Goal: Information Seeking & Learning: Learn about a topic

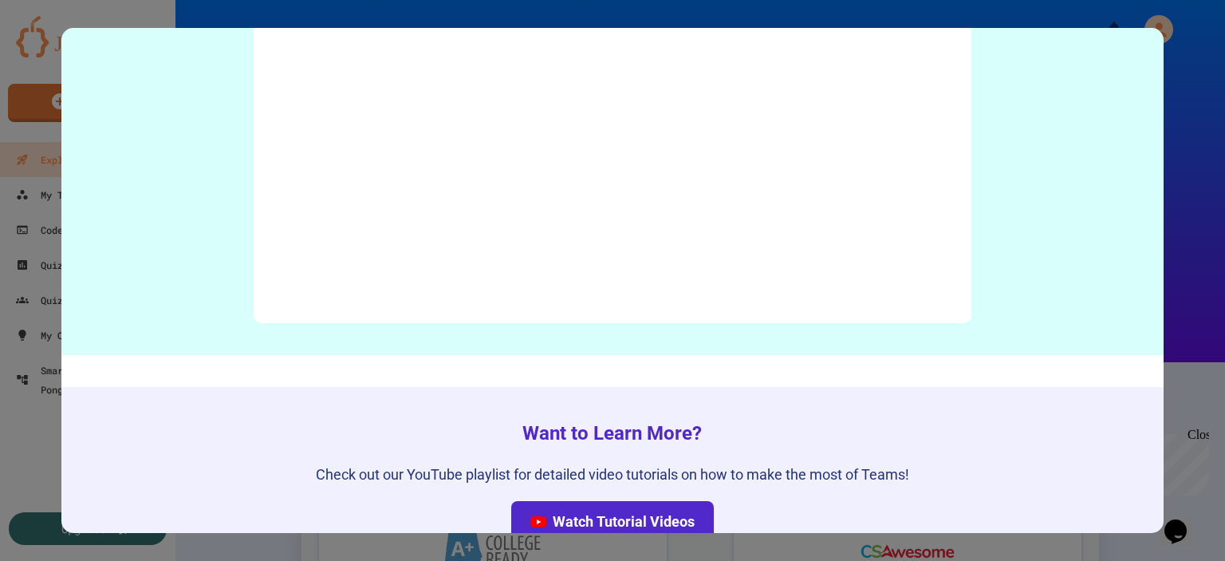
scroll to position [6966, 0]
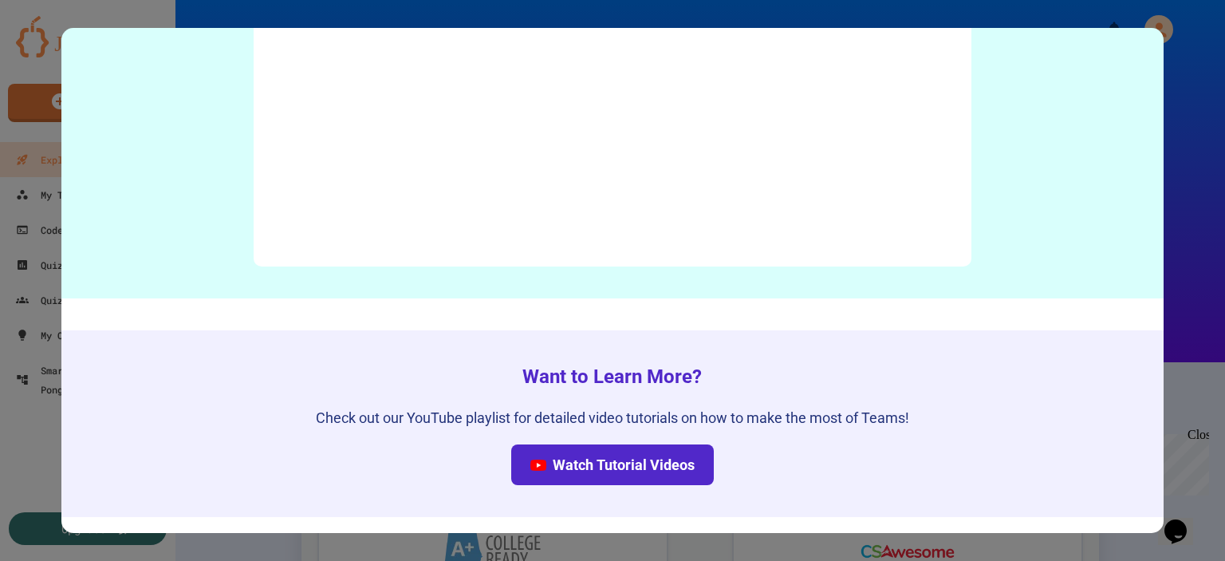
click at [1181, 387] on div at bounding box center [612, 280] width 1225 height 561
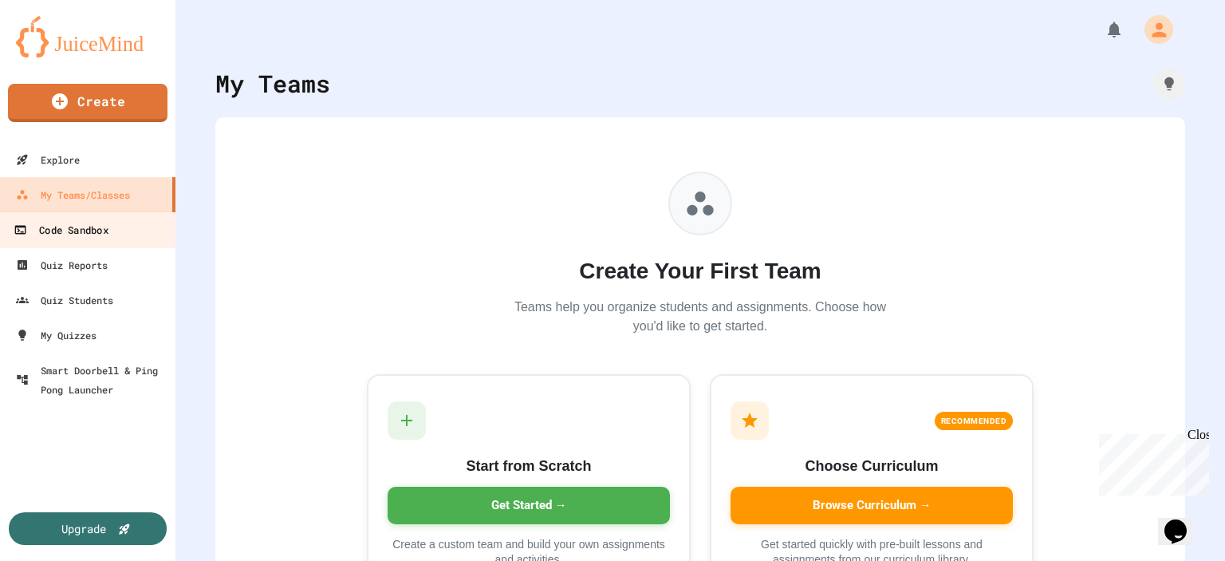
click at [91, 232] on div "Code Sandbox" at bounding box center [61, 230] width 94 height 20
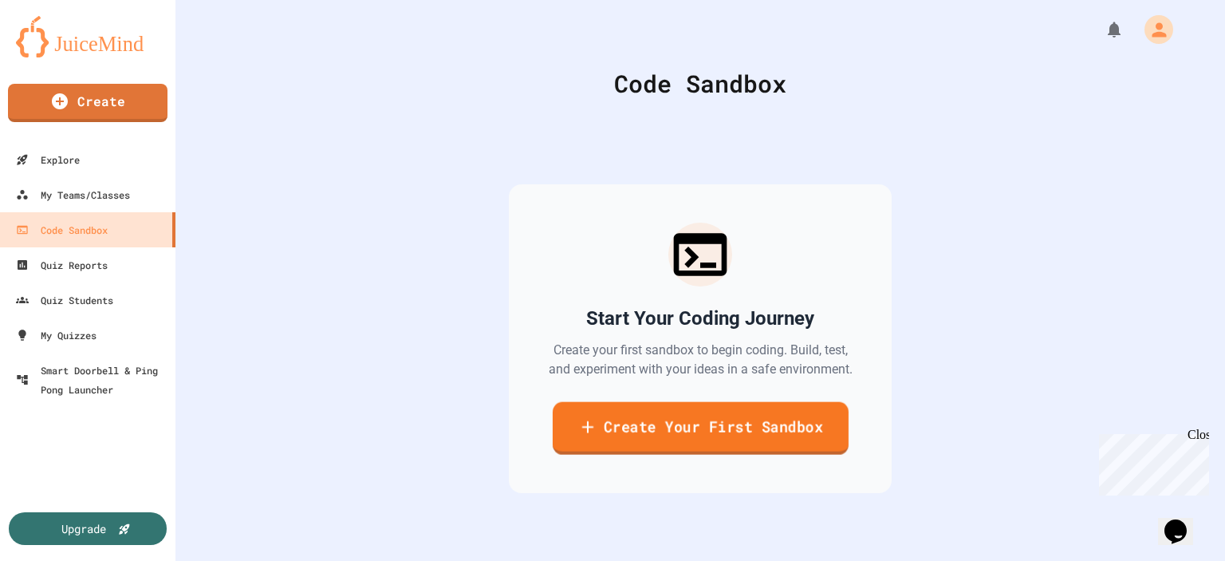
click at [653, 428] on link "Create Your First Sandbox" at bounding box center [700, 428] width 296 height 53
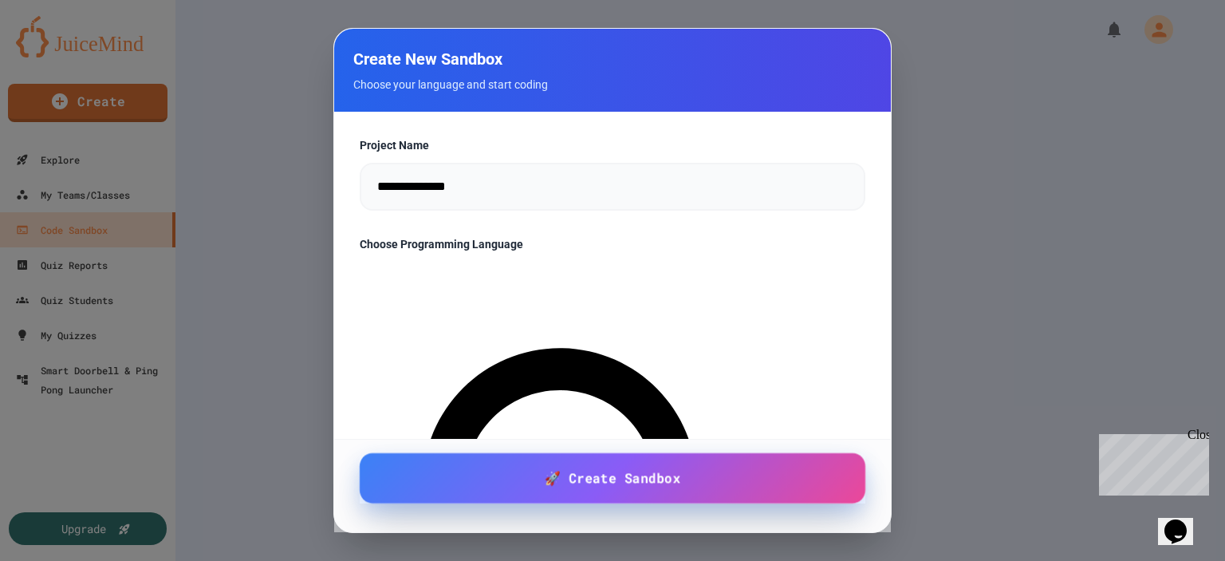
click at [574, 471] on span "🚀 Create Sandbox" at bounding box center [613, 478] width 136 height 20
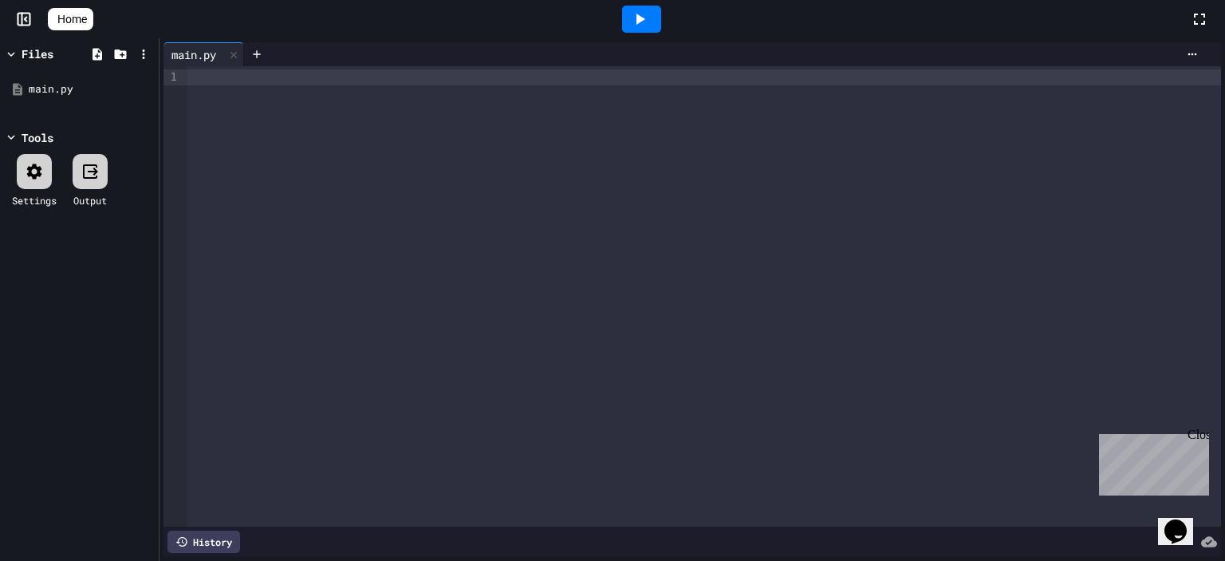
click at [1124, 515] on div "Chat with us now!" at bounding box center [1151, 522] width 104 height 14
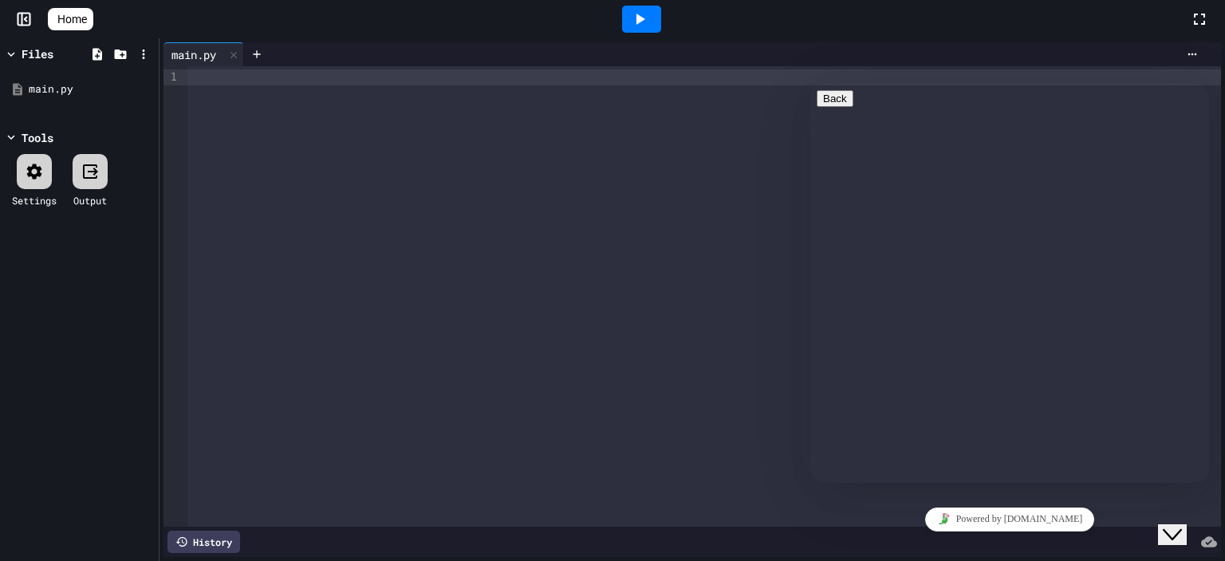
click at [811, 84] on textarea at bounding box center [811, 84] width 0 height 0
click at [811, 84] on div "Rate this chat Upload File Insert emoji" at bounding box center [811, 84] width 0 height 0
click at [866, 539] on div "Hi there Chat now! We typically reply in a few minutes" at bounding box center [1010, 539] width 386 height 0
click at [811, 84] on textarea at bounding box center [811, 84] width 0 height 0
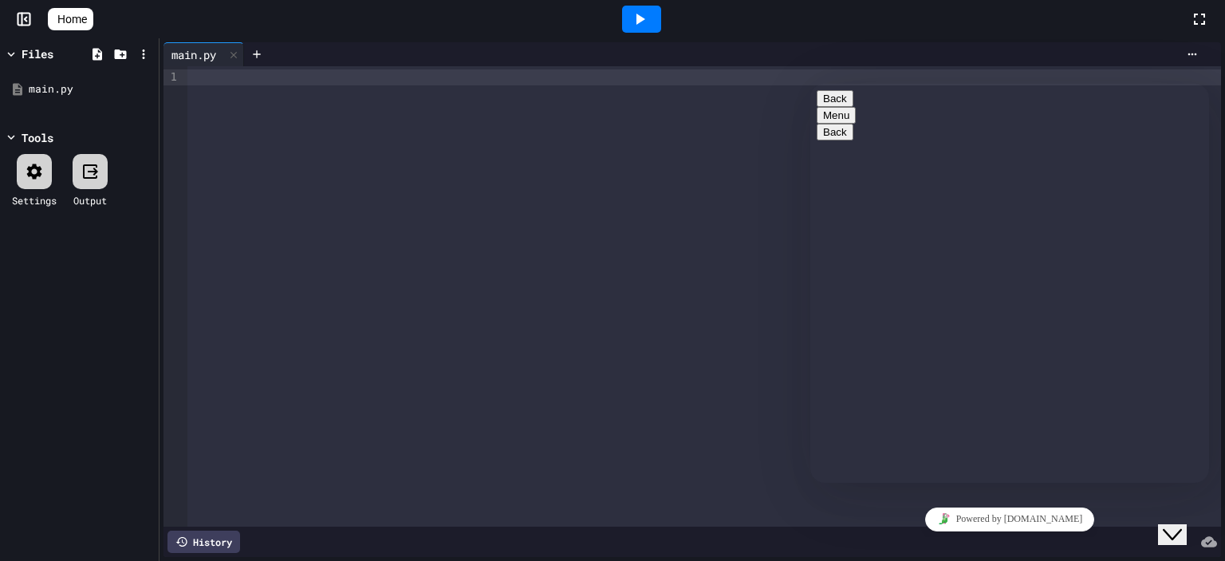
paste textarea "**********"
type textarea "**********"
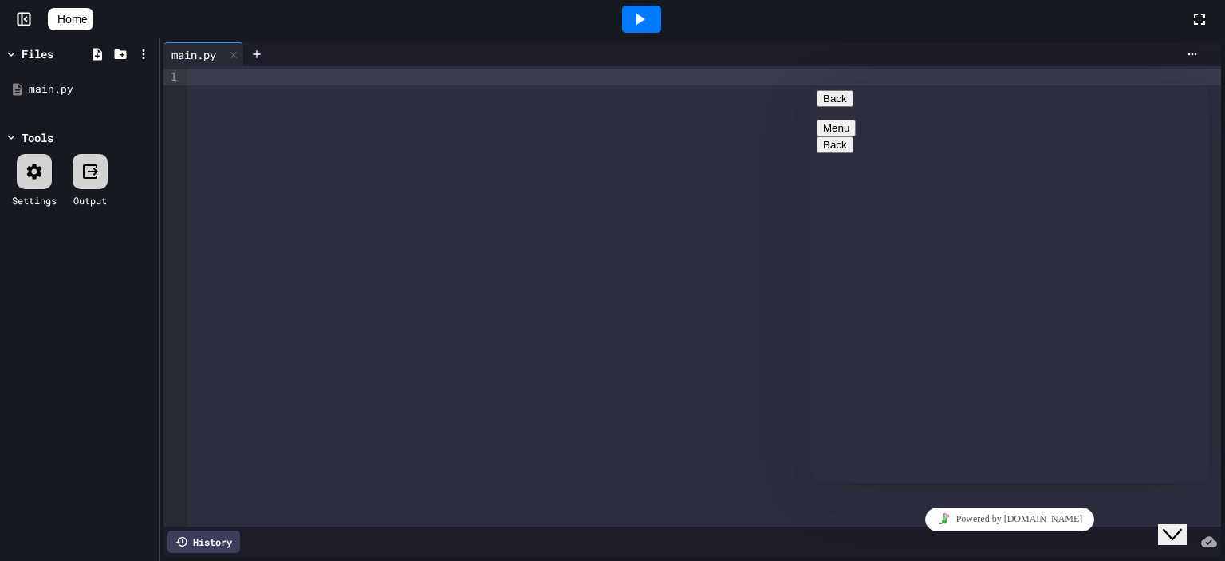
click at [597, 105] on div at bounding box center [704, 296] width 1034 height 460
click at [88, 178] on icon at bounding box center [90, 171] width 19 height 19
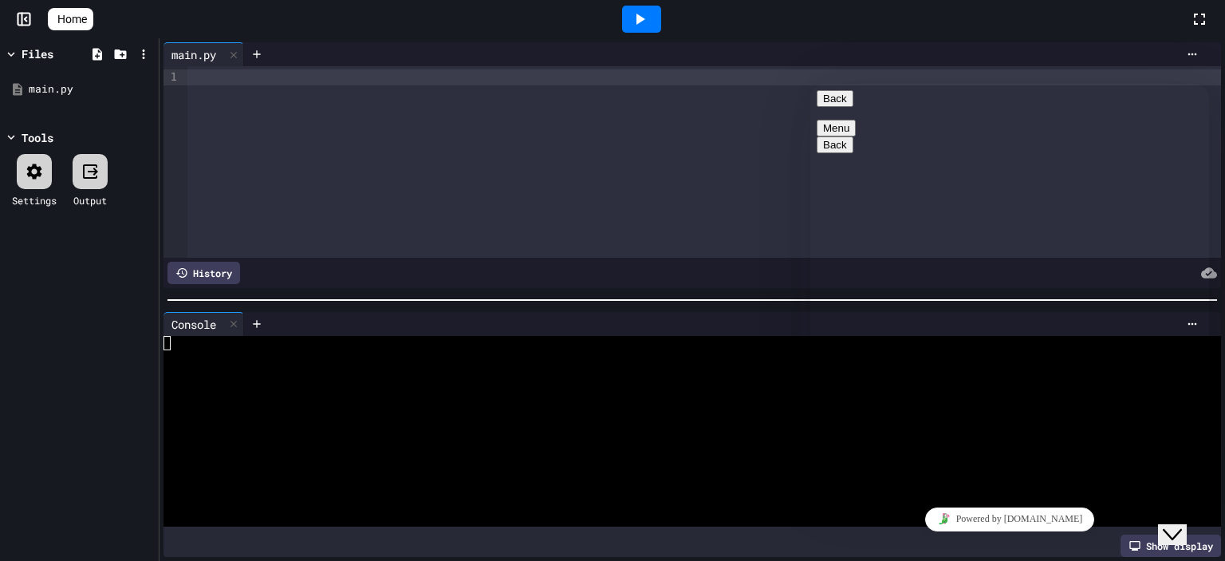
click at [88, 178] on icon at bounding box center [90, 171] width 19 height 19
click at [833, 104] on button "Back" at bounding box center [835, 98] width 37 height 17
drag, startPoint x: 1091, startPoint y: 459, endPoint x: 1100, endPoint y: 463, distance: 9.6
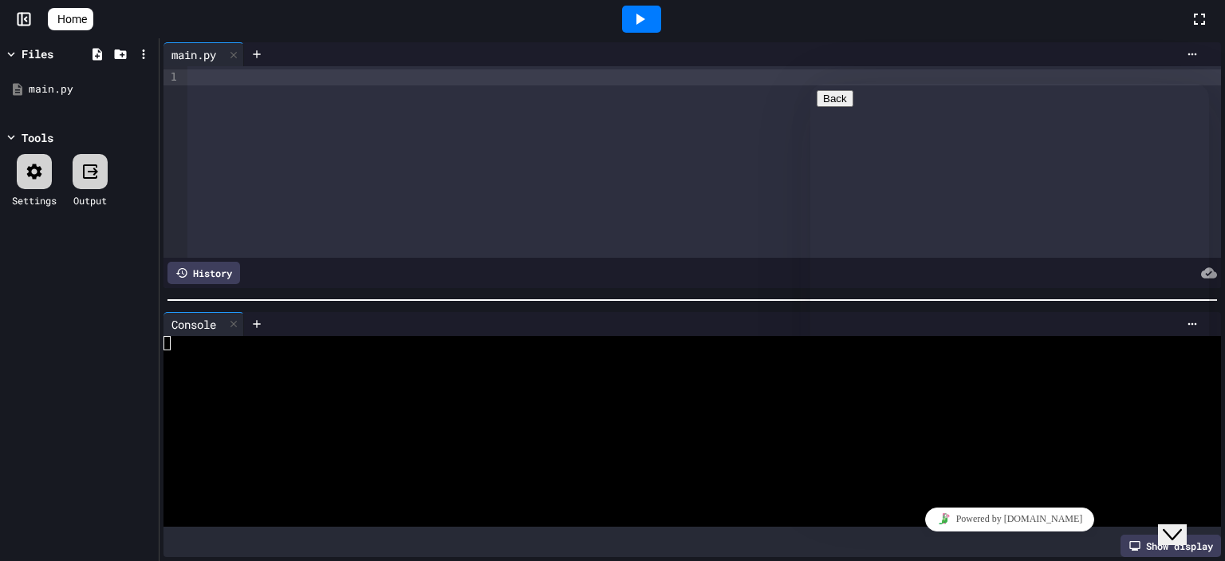
click at [1103, 314] on div "You now Підрахувати кількість цифр цілого невід'ємного числа n. Вхідні дані Одн…" at bounding box center [1010, 335] width 386 height 100
click at [856, 120] on button "Menu" at bounding box center [836, 128] width 39 height 17
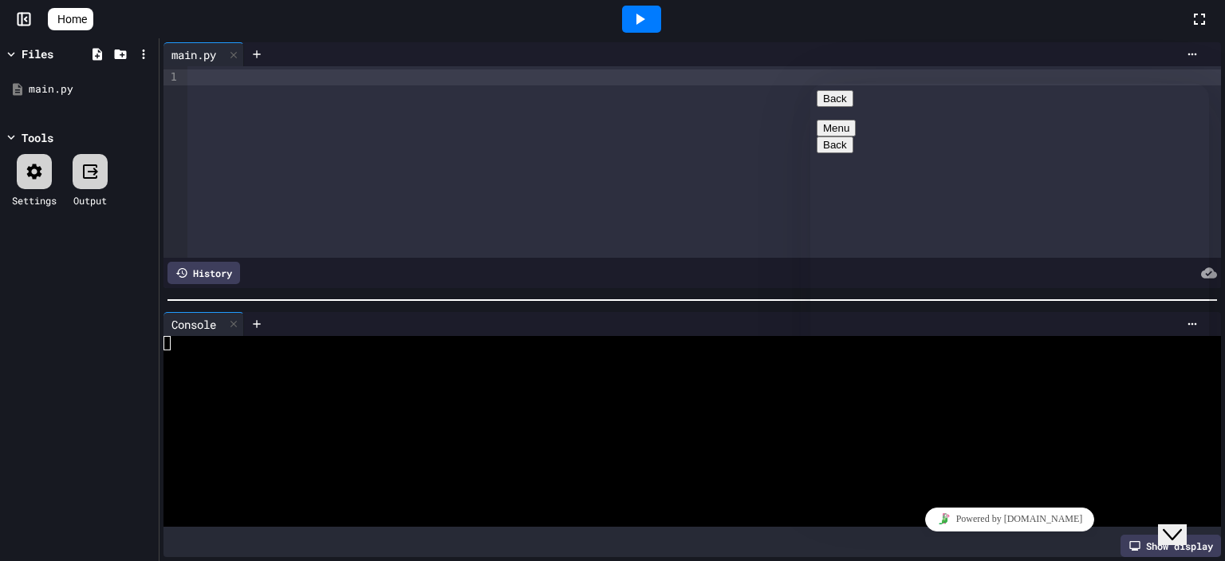
scroll to position [0, 0]
click at [266, 109] on div at bounding box center [704, 161] width 1034 height 191
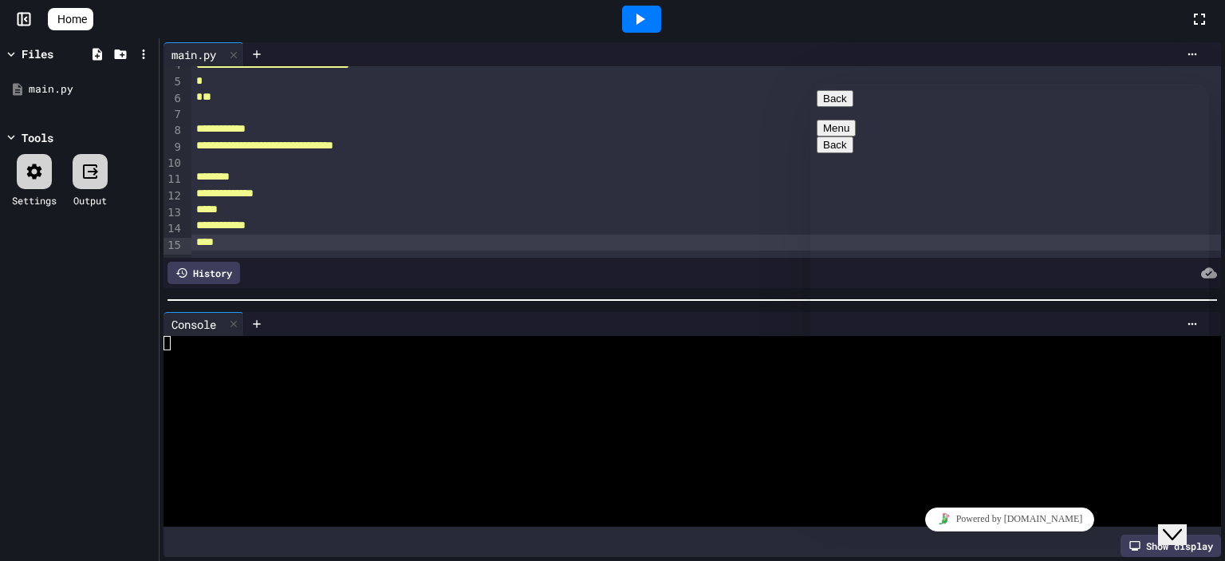
click at [645, 23] on icon at bounding box center [641, 19] width 9 height 11
click at [1174, 530] on icon "Close Chat This icon closes the chat window." at bounding box center [1172, 534] width 19 height 19
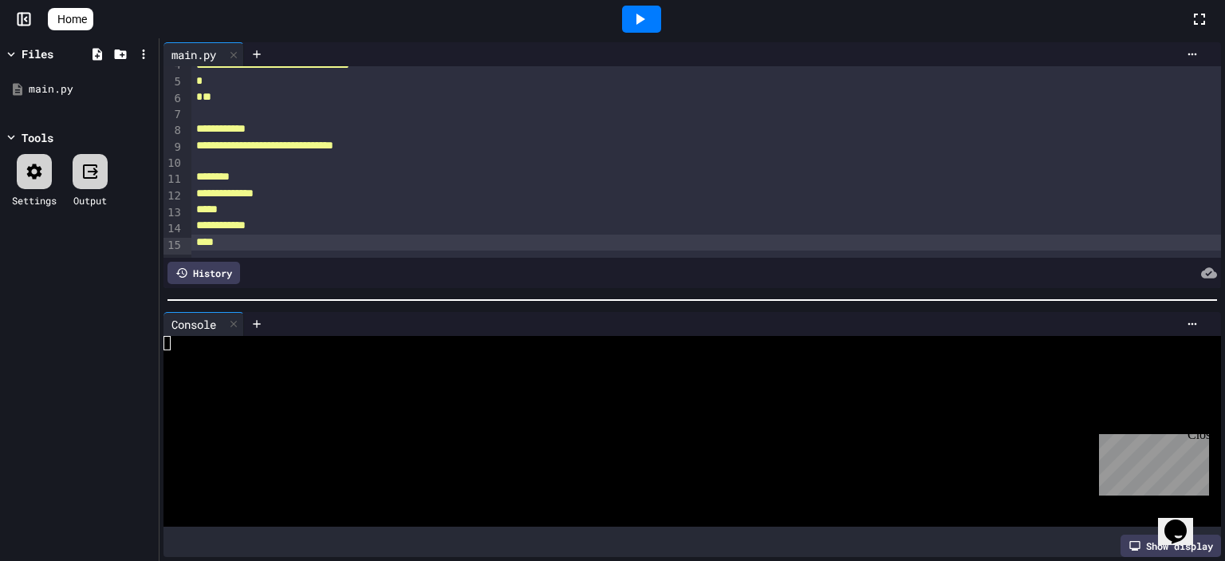
click at [1141, 535] on div "Show display" at bounding box center [1171, 546] width 101 height 22
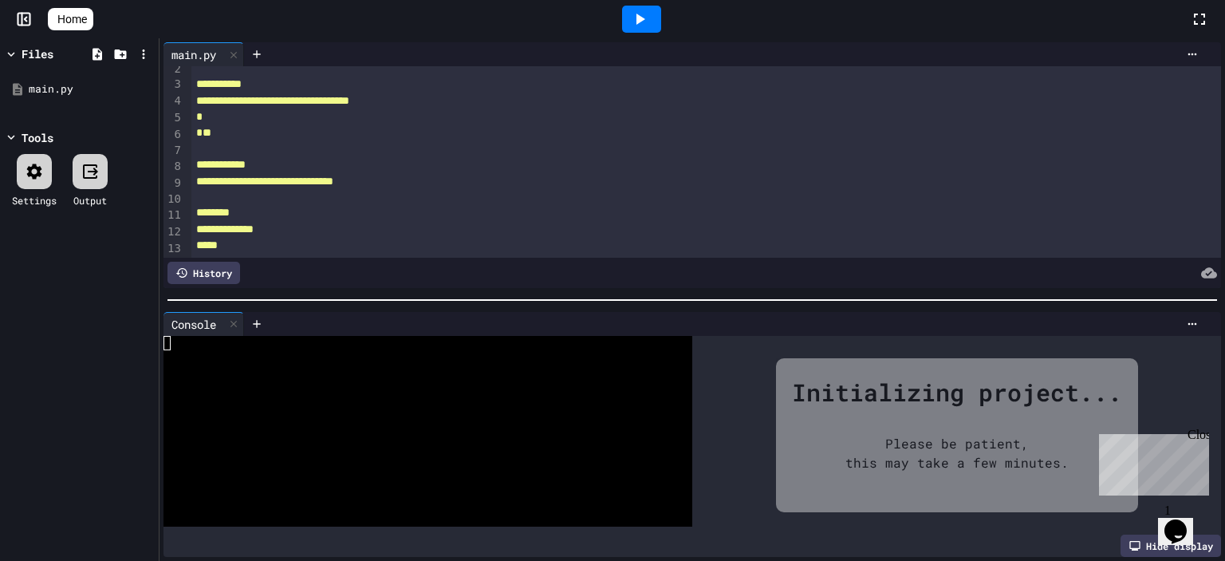
scroll to position [0, 0]
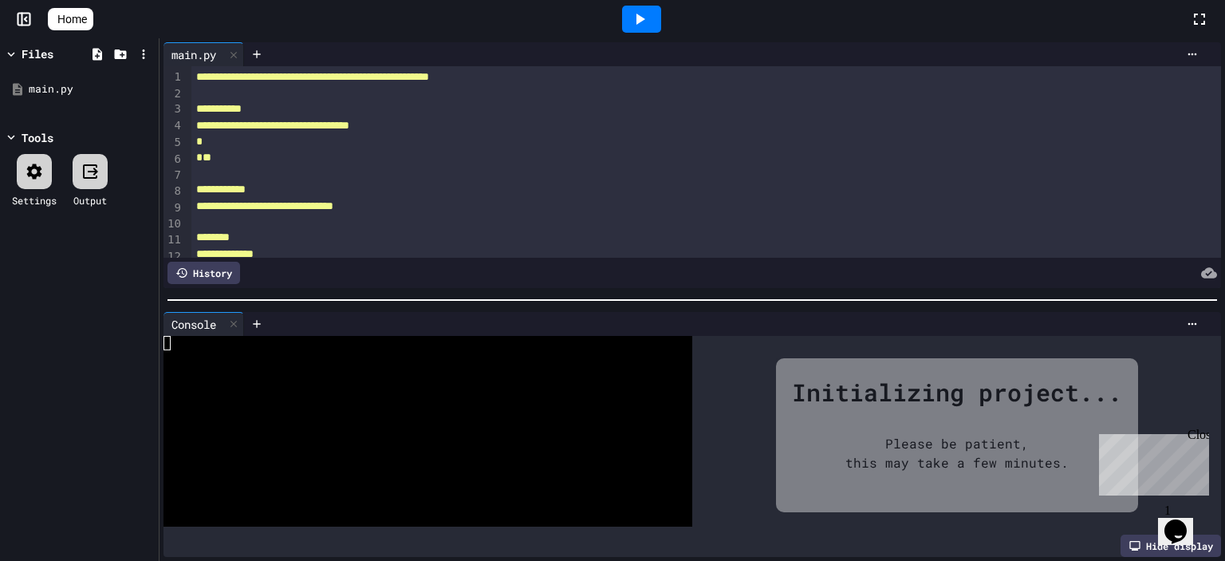
click at [39, 172] on icon at bounding box center [34, 171] width 15 height 15
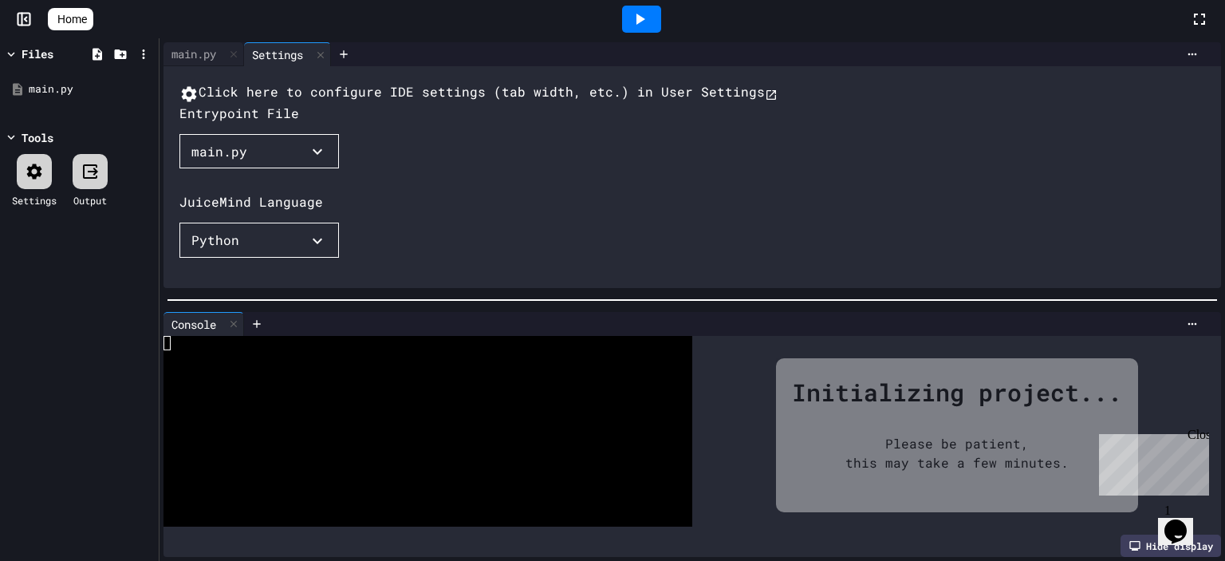
click at [18, 171] on div at bounding box center [34, 171] width 35 height 35
click at [76, 19] on span "Home" at bounding box center [72, 19] width 30 height 16
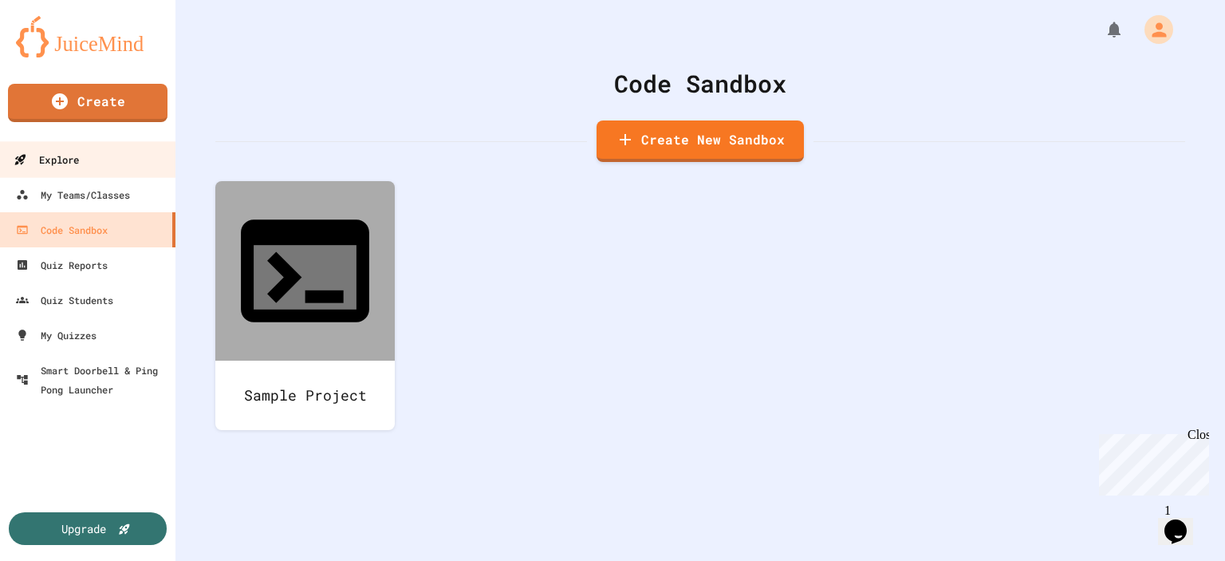
click at [54, 161] on div "Explore" at bounding box center [46, 160] width 65 height 20
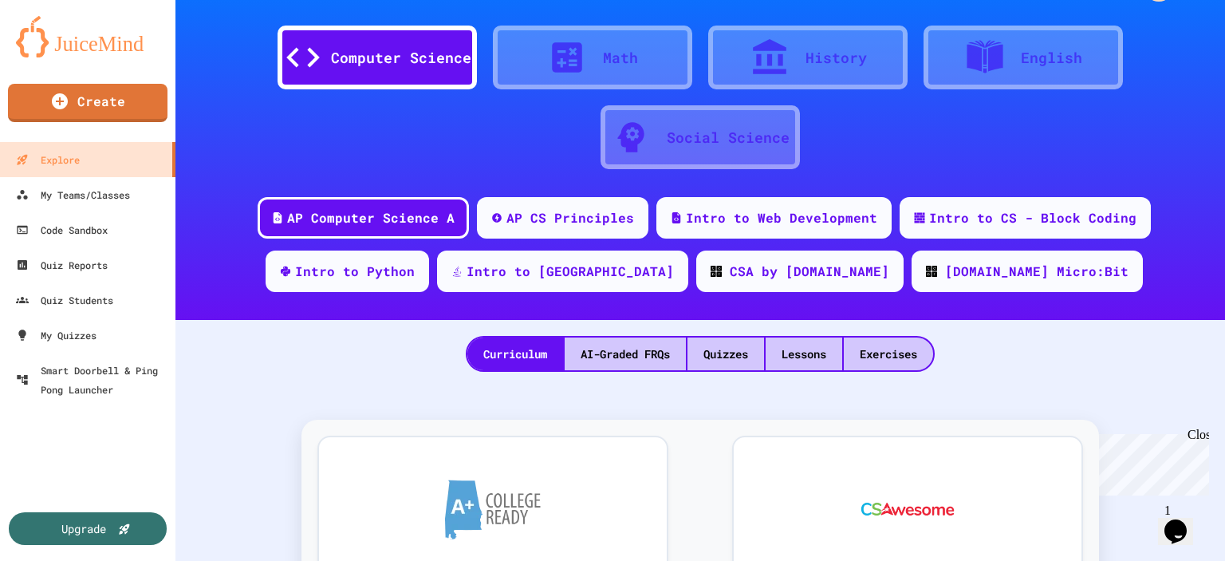
scroll to position [160, 0]
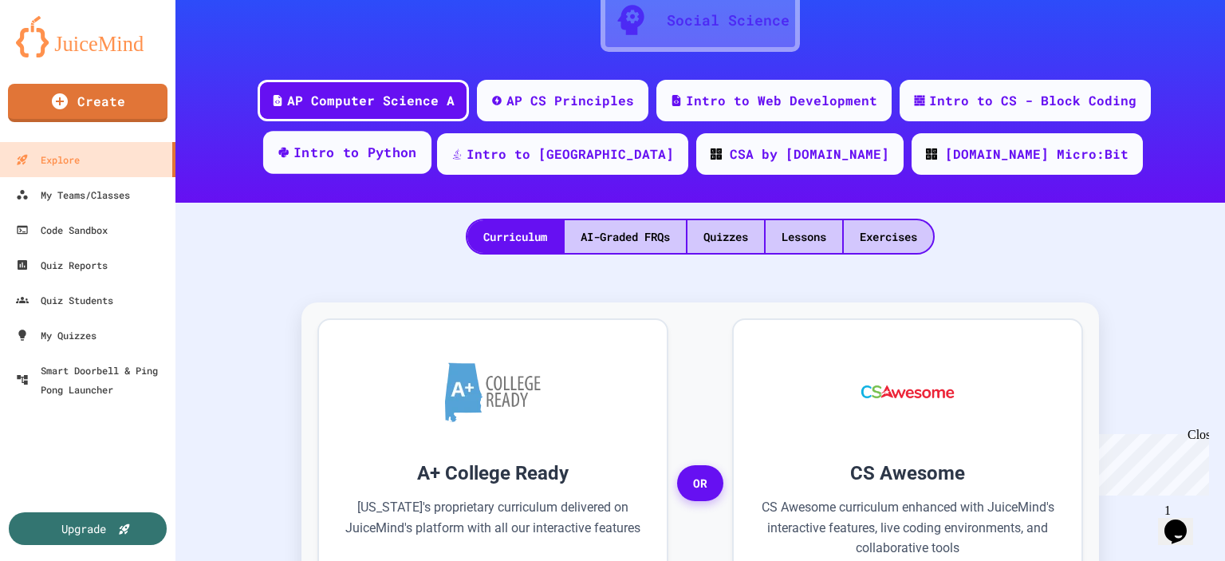
click at [421, 162] on div "Intro to Python" at bounding box center [347, 152] width 168 height 43
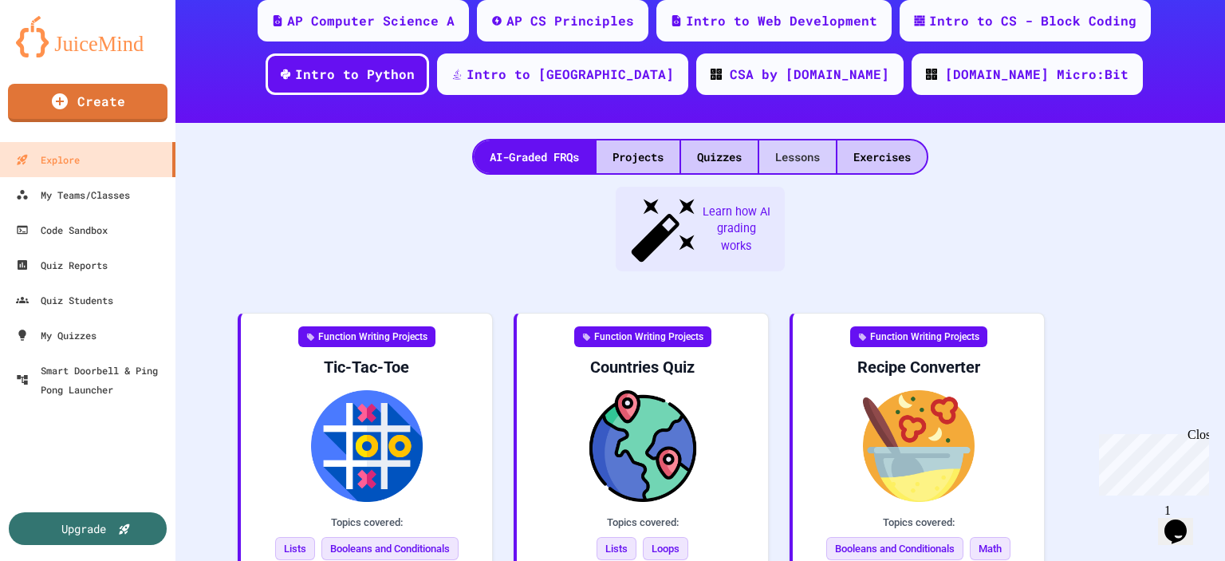
scroll to position [160, 0]
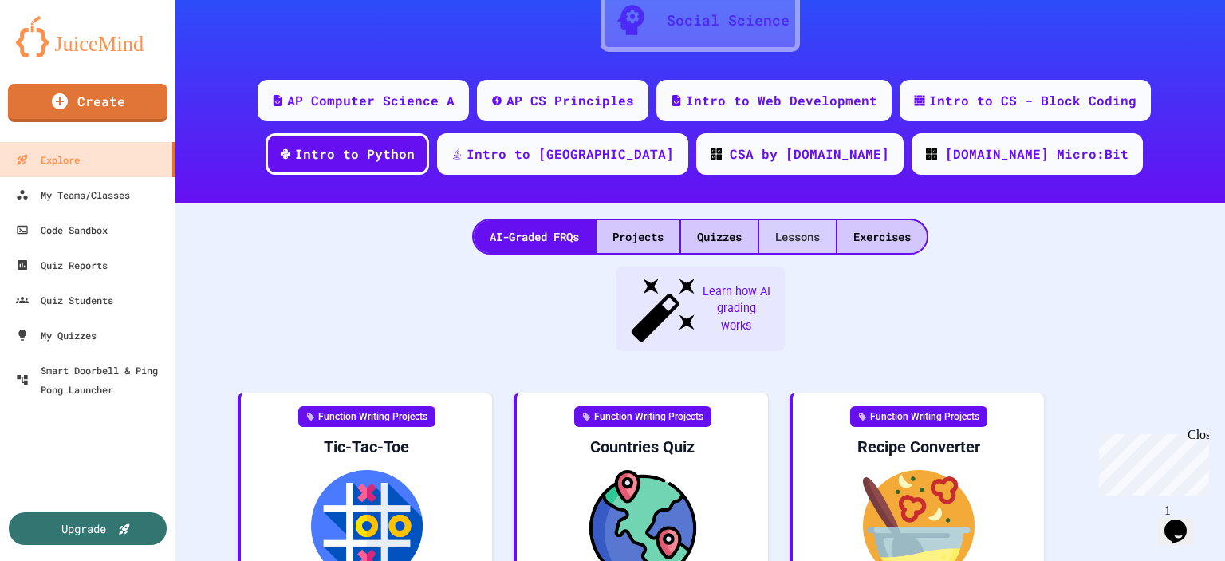
click at [803, 237] on div "Lessons" at bounding box center [797, 236] width 77 height 33
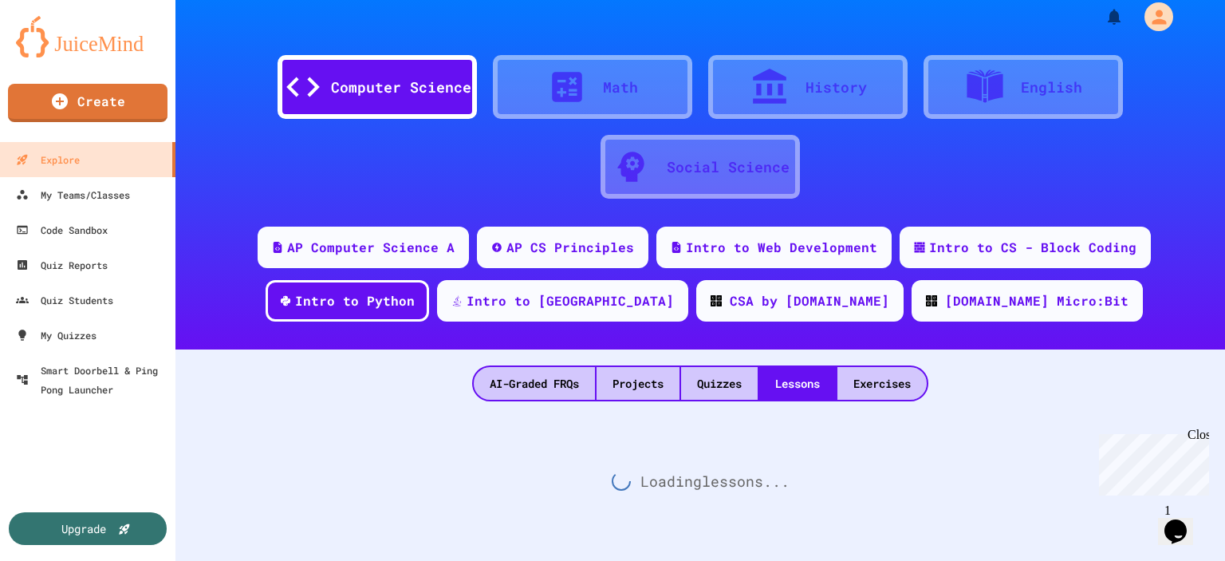
scroll to position [160, 0]
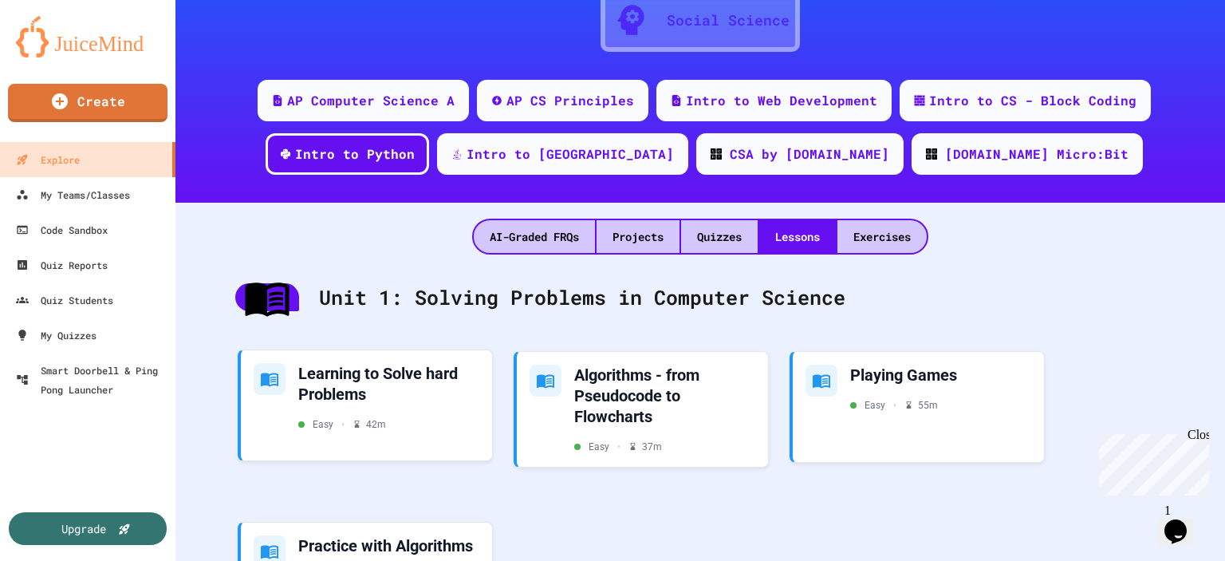
click at [337, 383] on div "Learning to Solve hard Problems" at bounding box center [388, 383] width 181 height 41
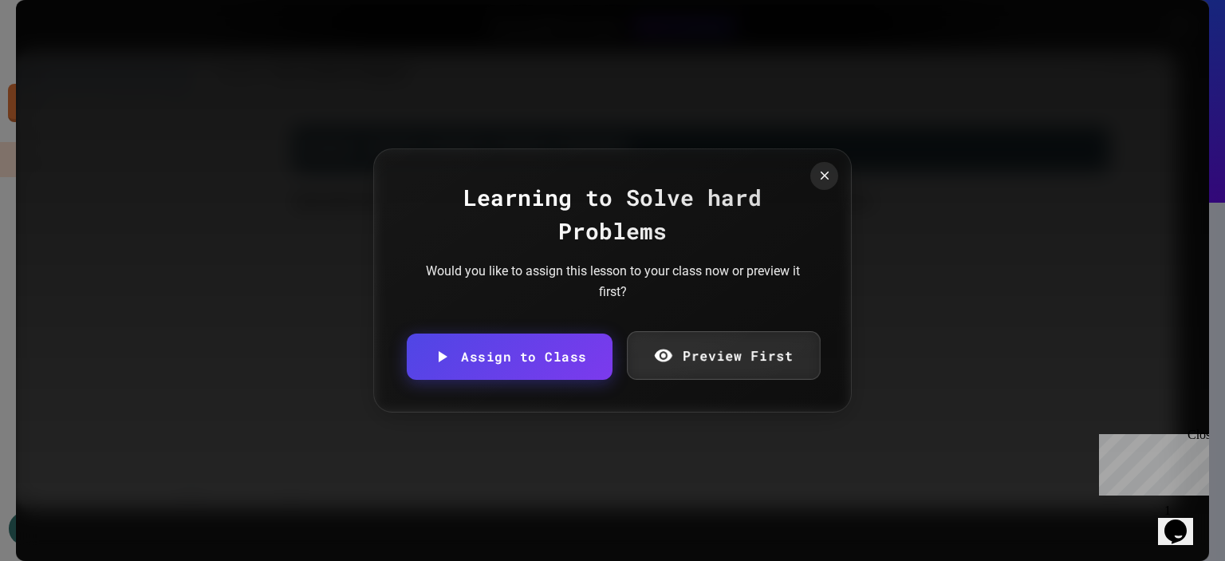
click at [680, 366] on link "Preview First" at bounding box center [723, 355] width 193 height 49
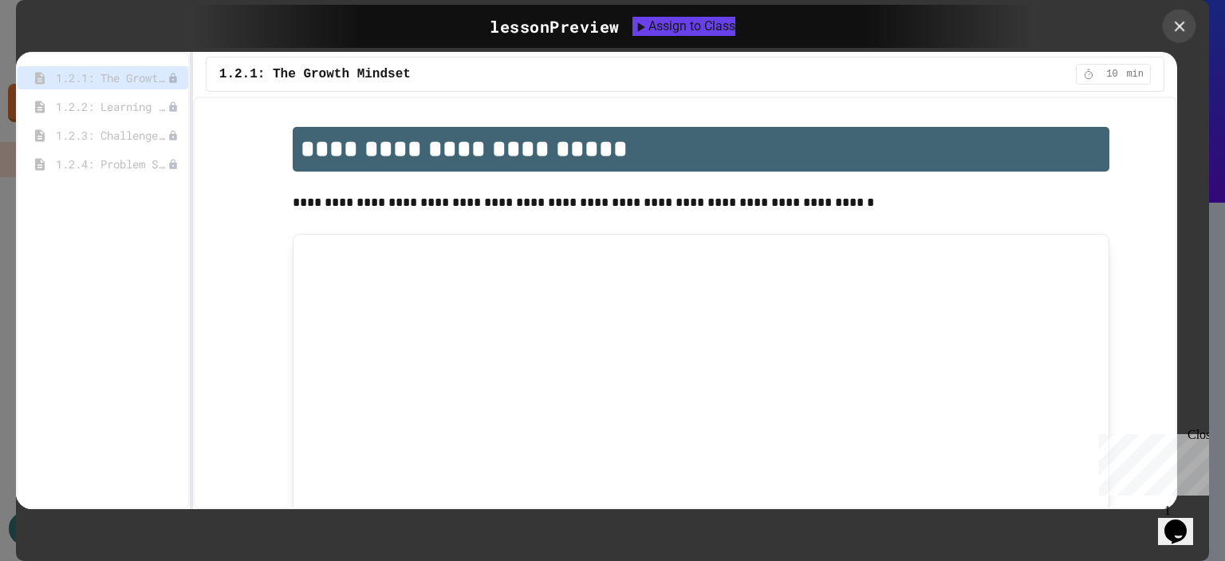
click at [1193, 25] on div at bounding box center [1180, 27] width 34 height 34
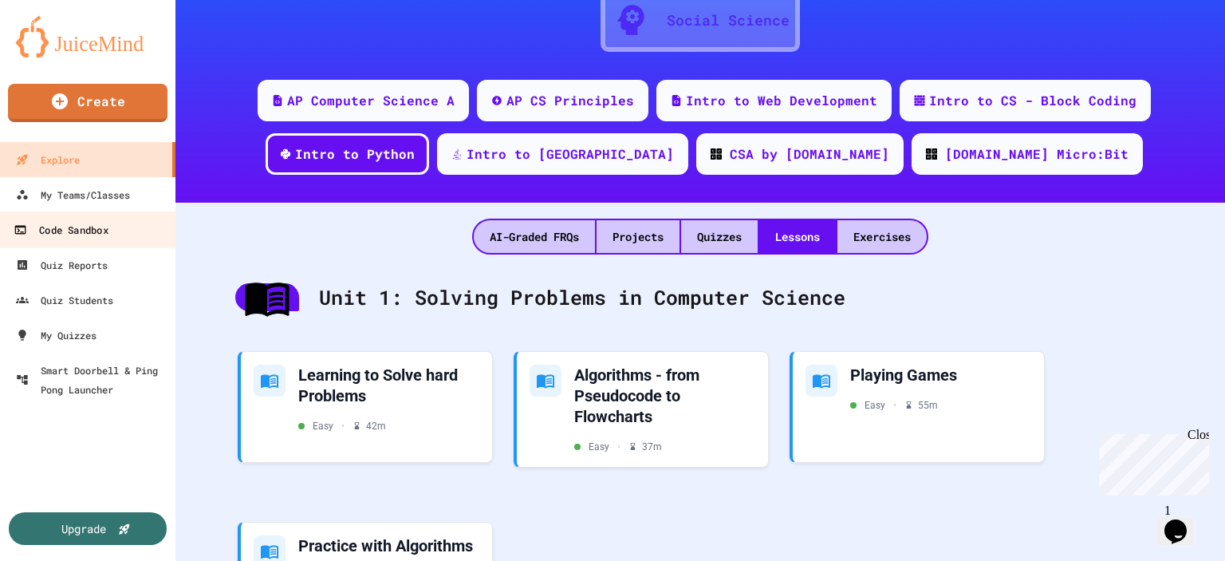
click at [81, 235] on div "Code Sandbox" at bounding box center [61, 230] width 94 height 20
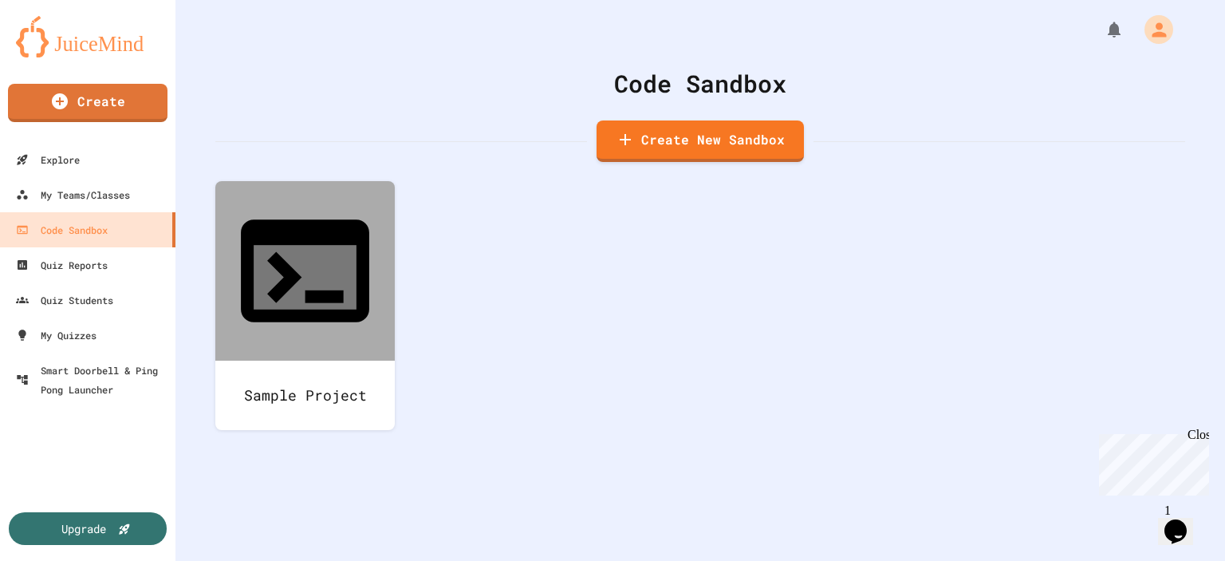
click at [1181, 519] on icon "Chat widget" at bounding box center [1176, 531] width 22 height 24
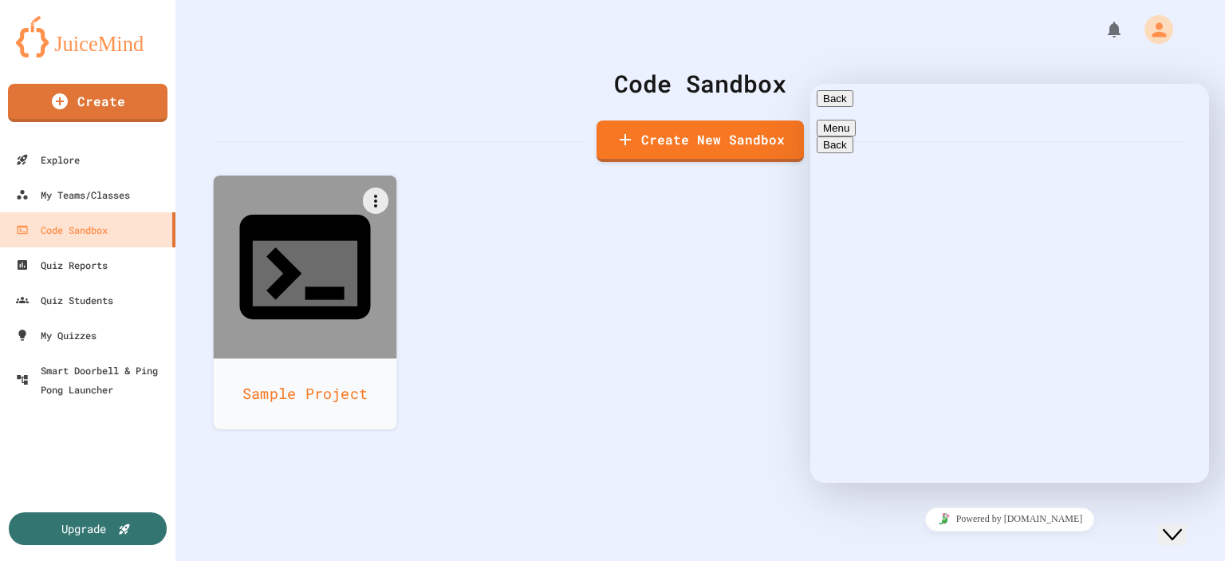
click at [290, 358] on div "Sample Project" at bounding box center [305, 393] width 183 height 71
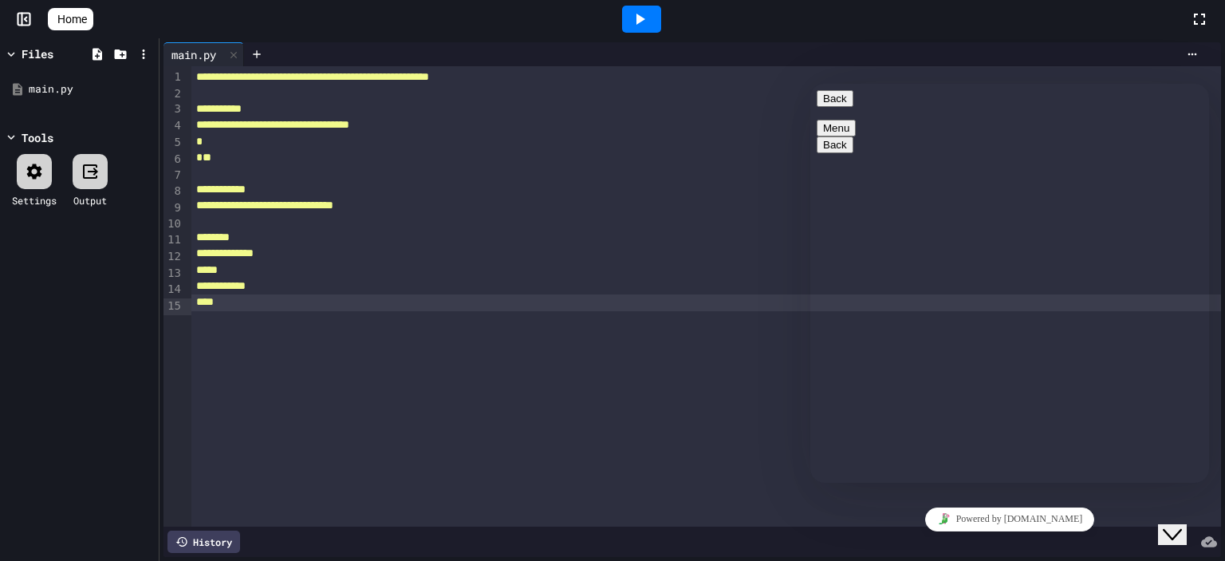
click at [355, 306] on div "****" at bounding box center [706, 302] width 1030 height 16
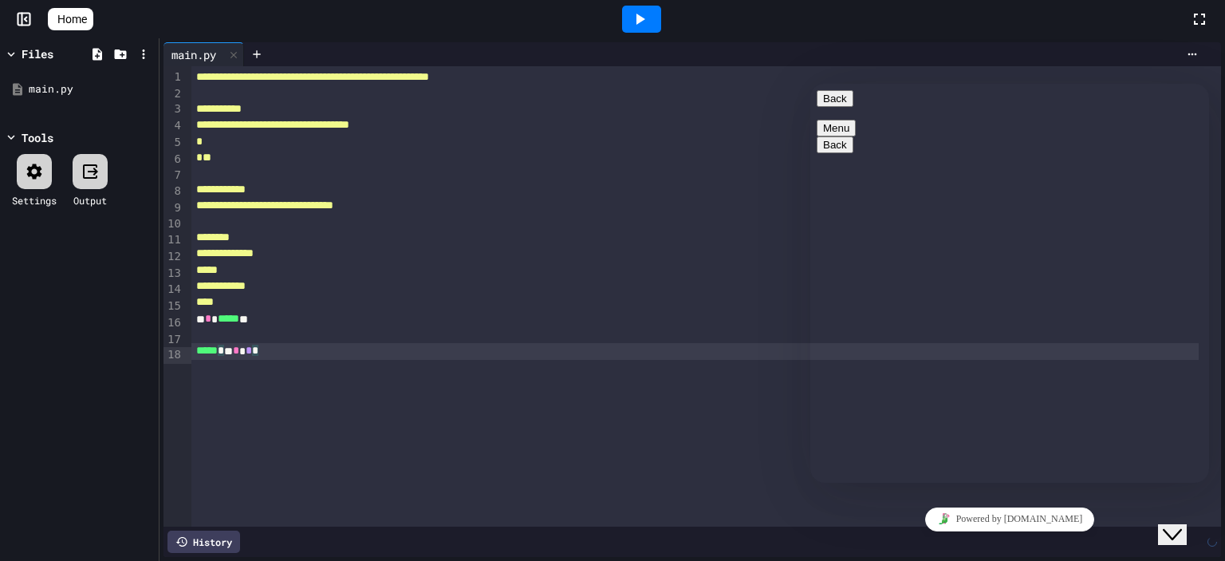
click at [642, 24] on icon at bounding box center [639, 19] width 19 height 19
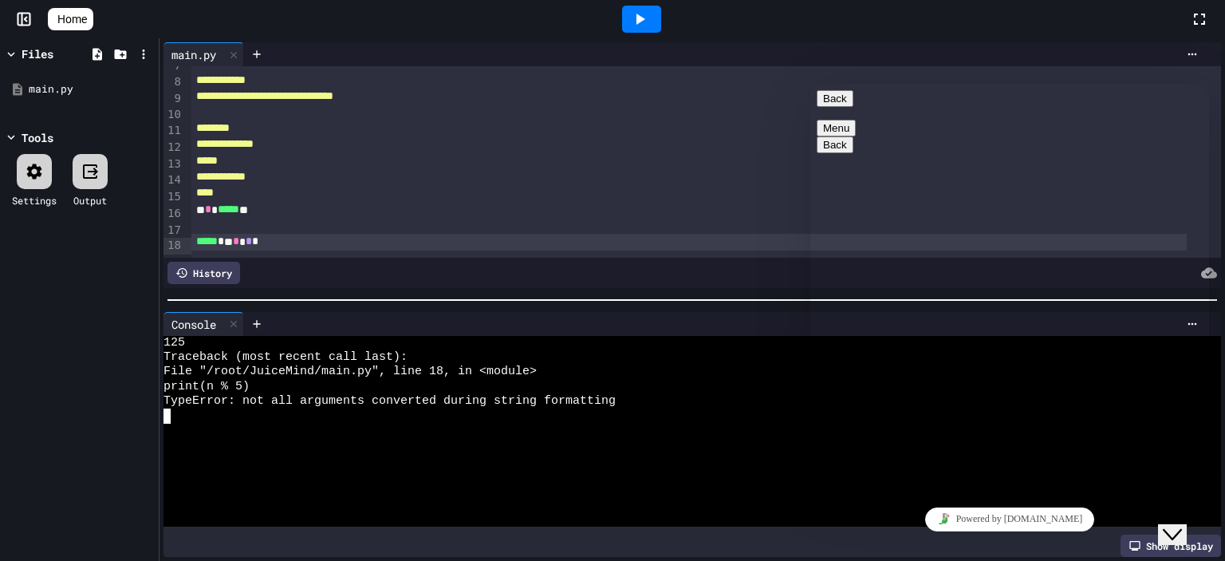
scroll to position [128, 0]
click at [231, 234] on div "***** * * * * *" at bounding box center [688, 242] width 995 height 17
drag, startPoint x: 660, startPoint y: 14, endPoint x: 622, endPoint y: 37, distance: 44.5
click at [658, 15] on div at bounding box center [641, 19] width 39 height 27
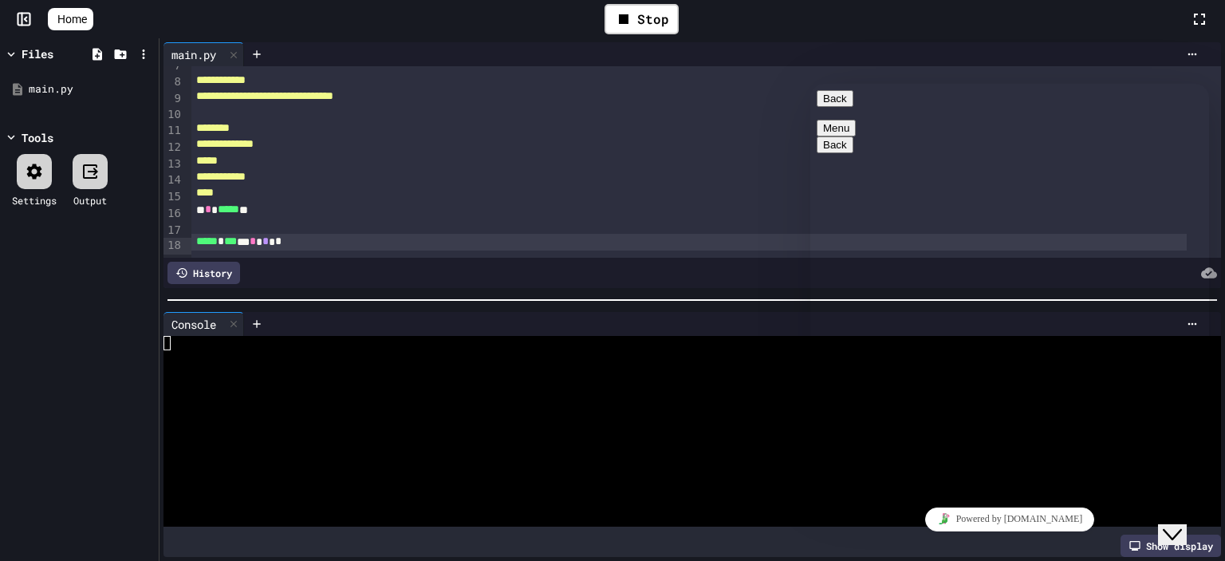
click at [354, 380] on div at bounding box center [677, 387] width 1027 height 14
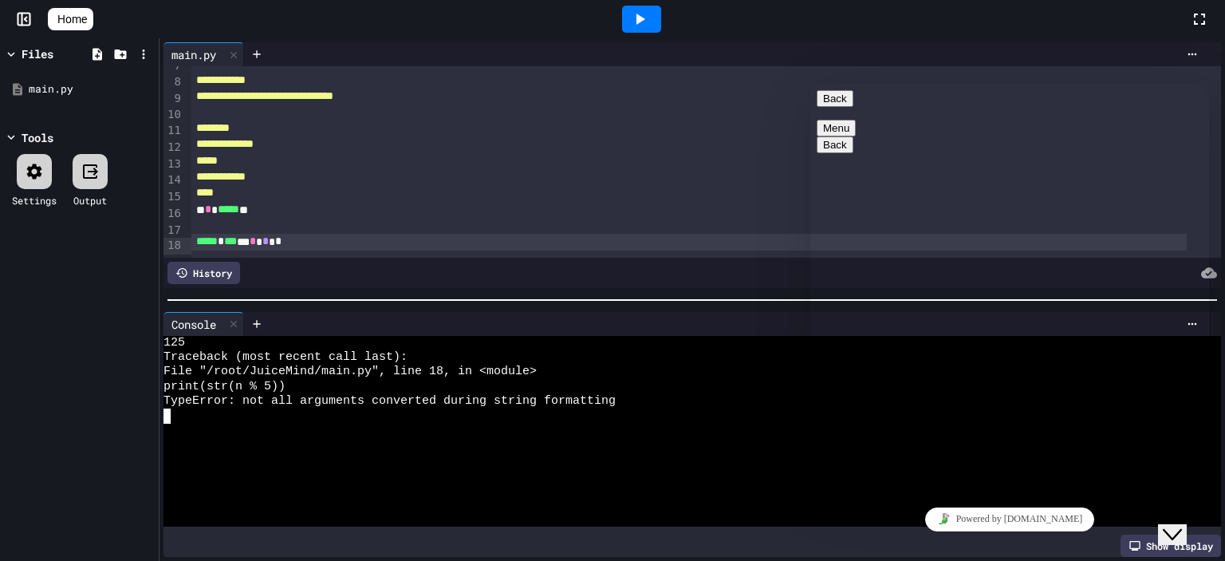
click at [1182, 526] on div "Close Chat This icon closes the chat window." at bounding box center [1172, 534] width 19 height 19
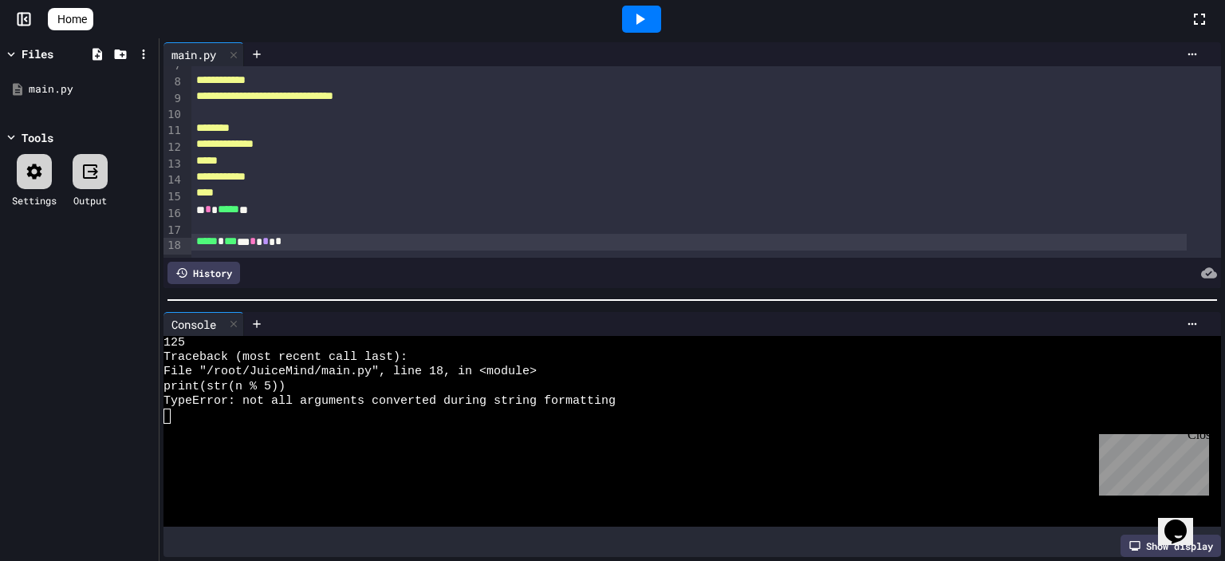
click at [1136, 535] on div "Show display" at bounding box center [1171, 546] width 101 height 22
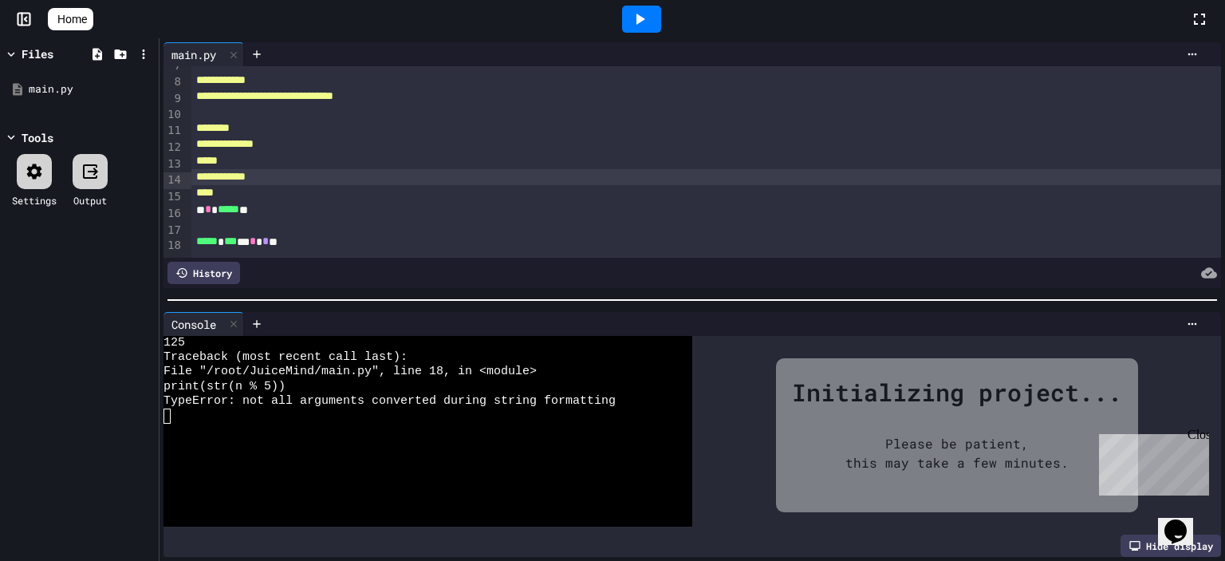
click at [246, 171] on span "**********" at bounding box center [220, 176] width 49 height 11
click at [138, 50] on icon at bounding box center [143, 54] width 14 height 14
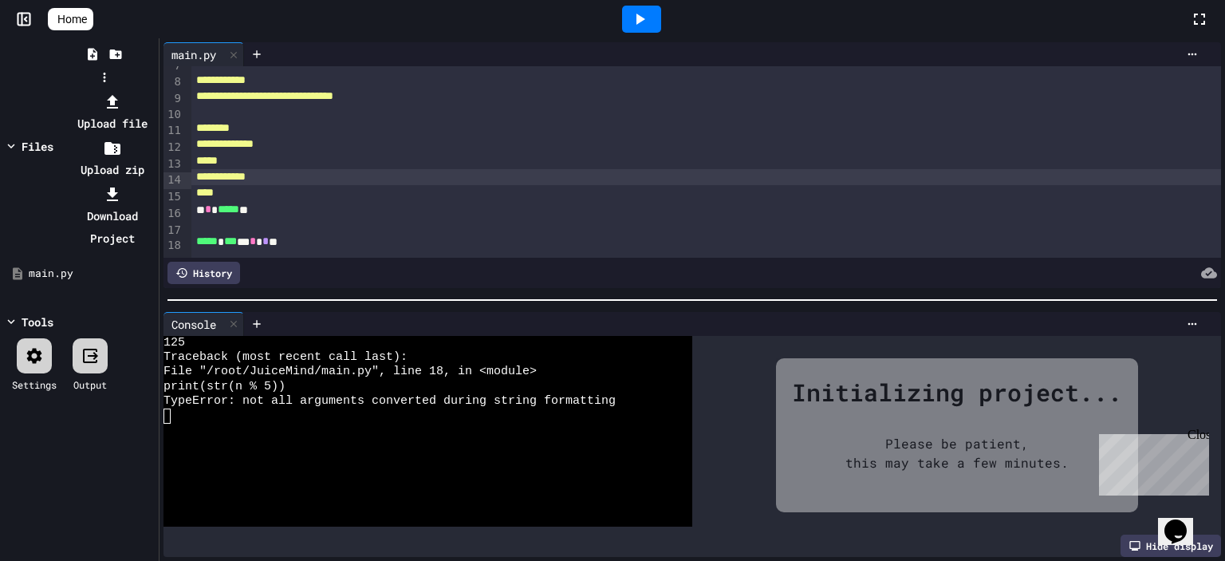
click at [155, 90] on div at bounding box center [103, 90] width 101 height 0
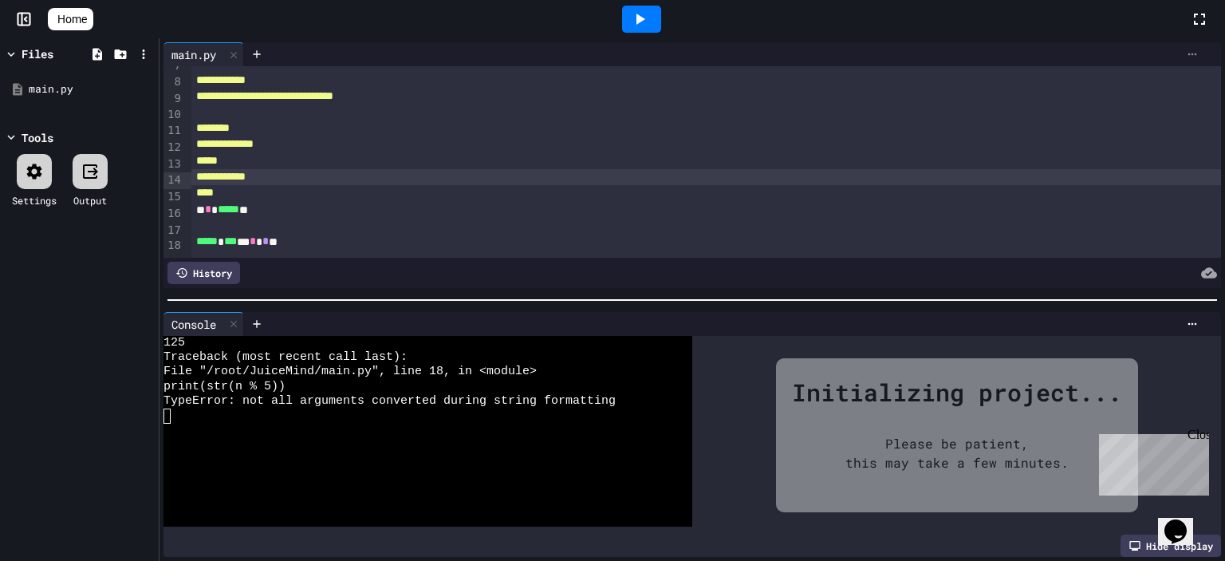
click at [1189, 53] on icon at bounding box center [1193, 54] width 9 height 2
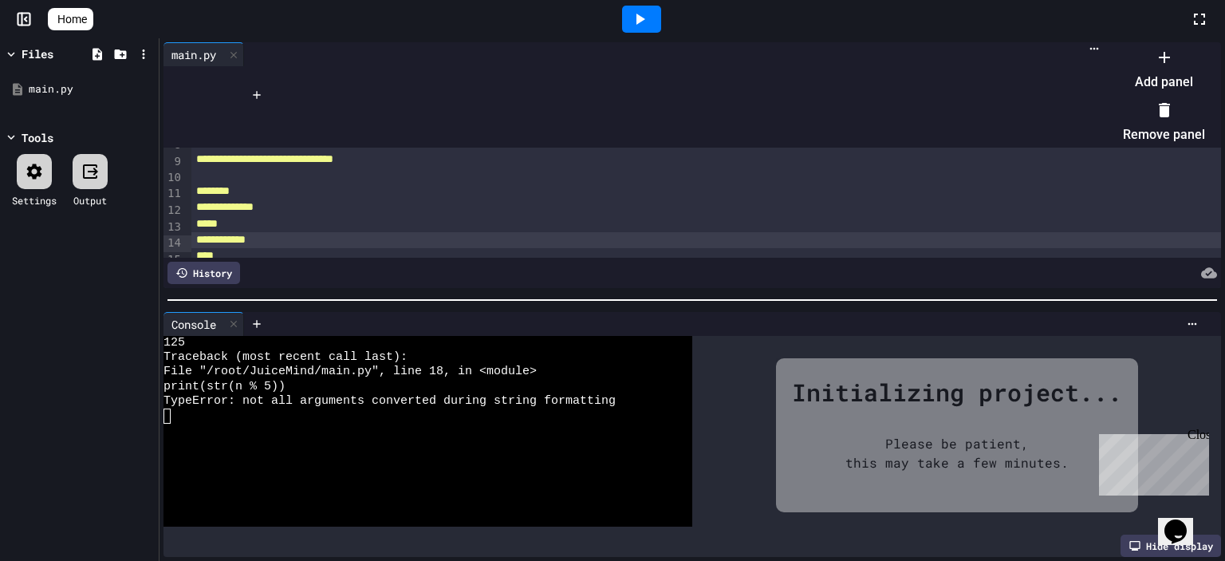
click at [1107, 44] on div at bounding box center [1156, 44] width 98 height 0
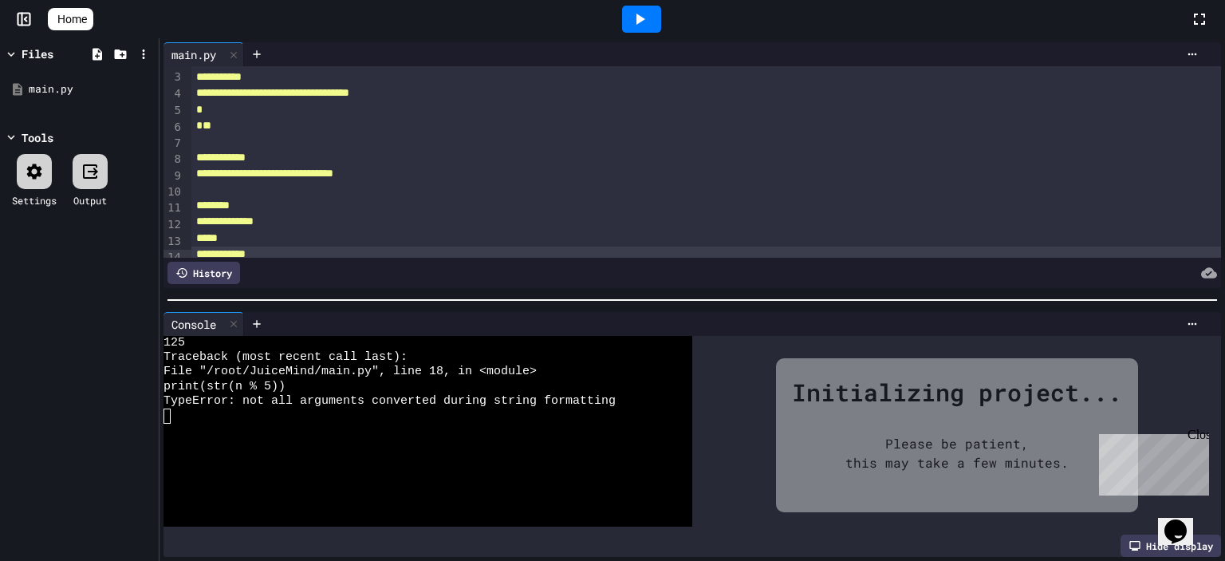
scroll to position [0, 0]
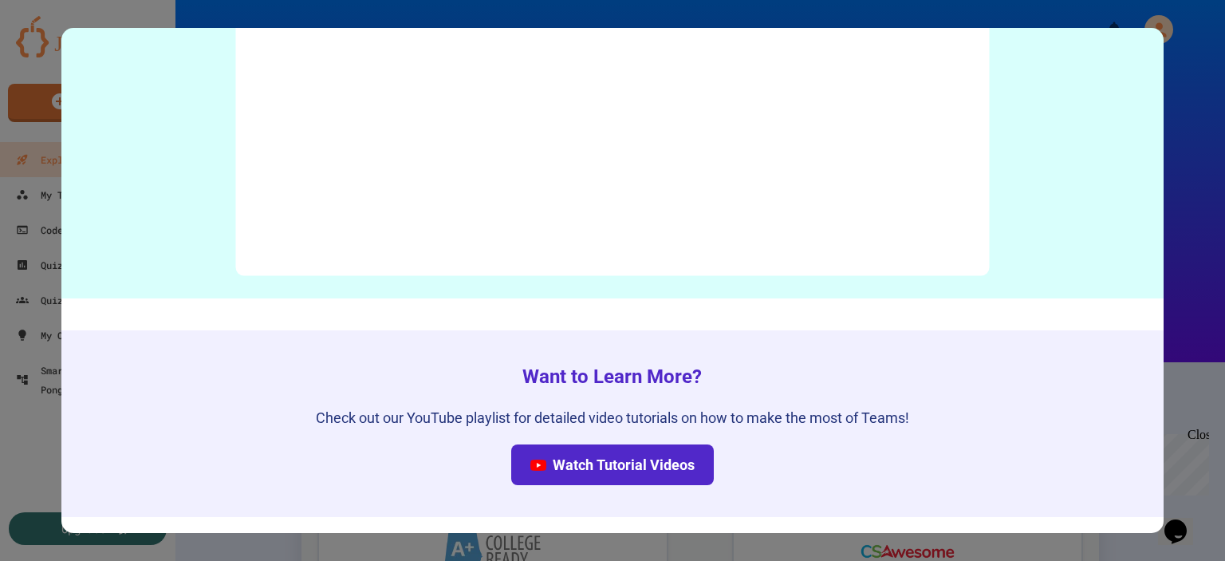
scroll to position [7772, 0]
